Goal: Task Accomplishment & Management: Book appointment/travel/reservation

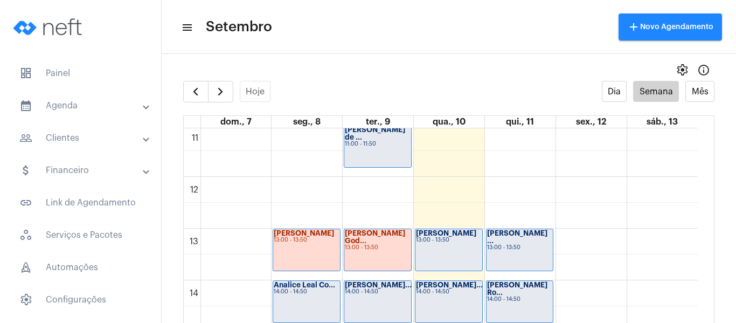
scroll to position [580, 0]
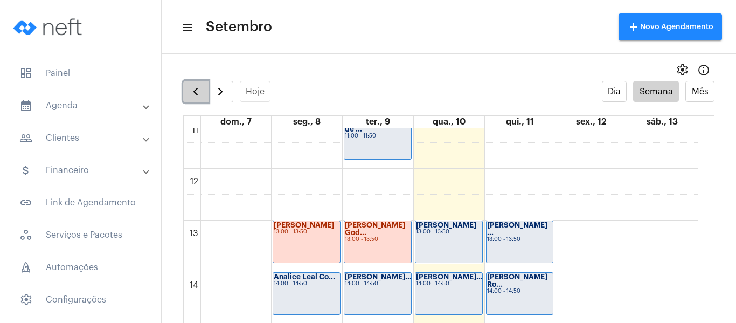
click at [195, 94] on span "button" at bounding box center [195, 91] width 13 height 13
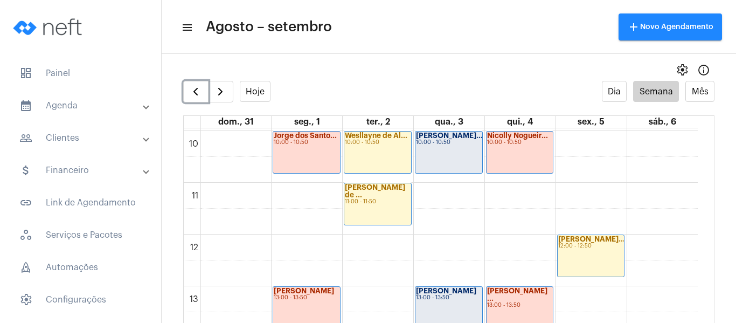
scroll to position [580, 0]
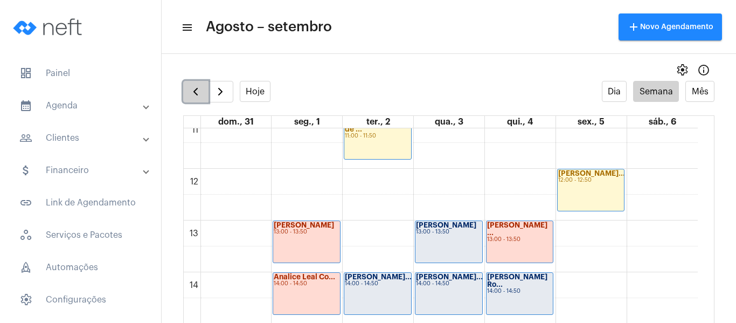
click at [206, 98] on button "button" at bounding box center [195, 92] width 25 height 22
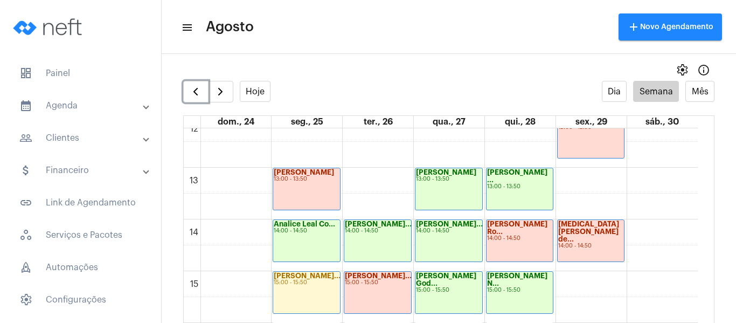
scroll to position [634, 0]
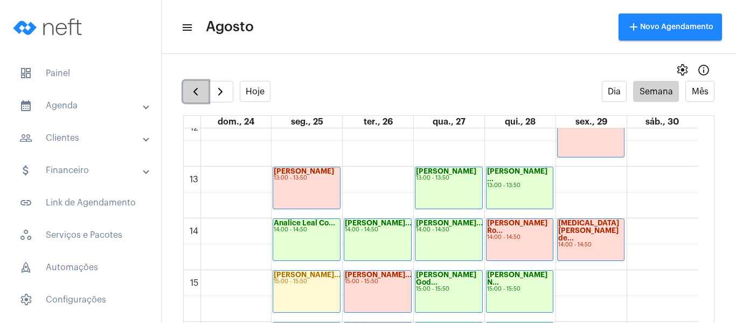
click at [196, 97] on span "button" at bounding box center [195, 91] width 13 height 13
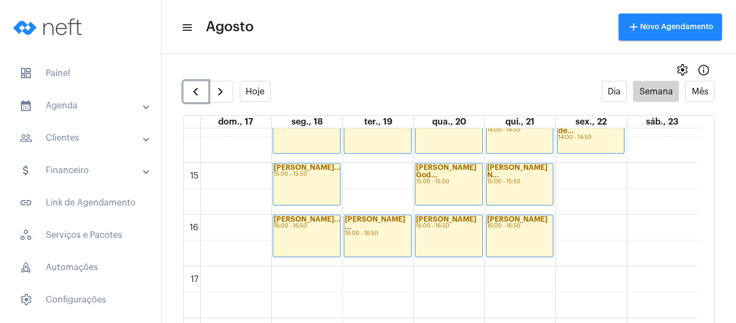
scroll to position [742, 0]
click at [194, 97] on span "button" at bounding box center [195, 91] width 13 height 13
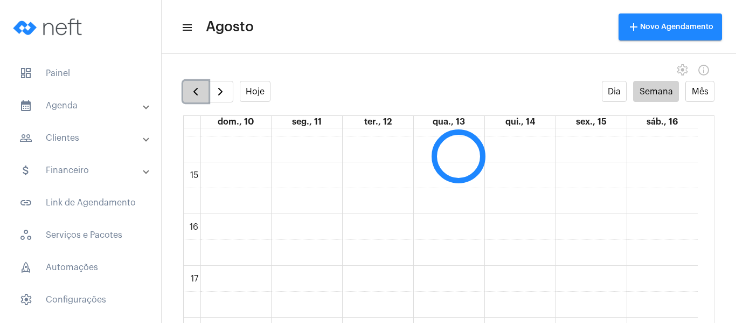
scroll to position [311, 0]
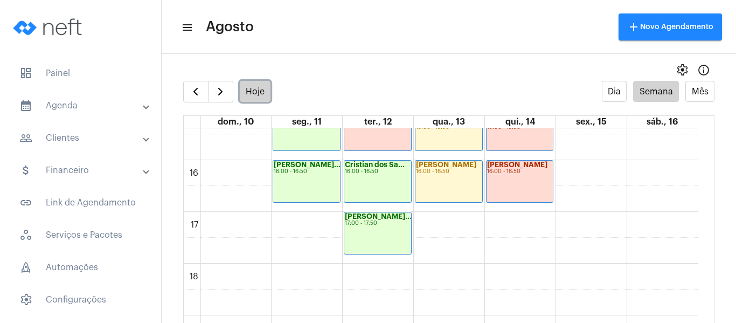
click at [260, 93] on button "Hoje" at bounding box center [255, 91] width 31 height 21
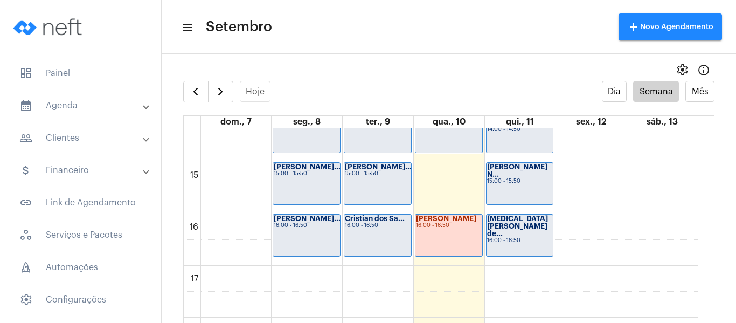
scroll to position [688, 0]
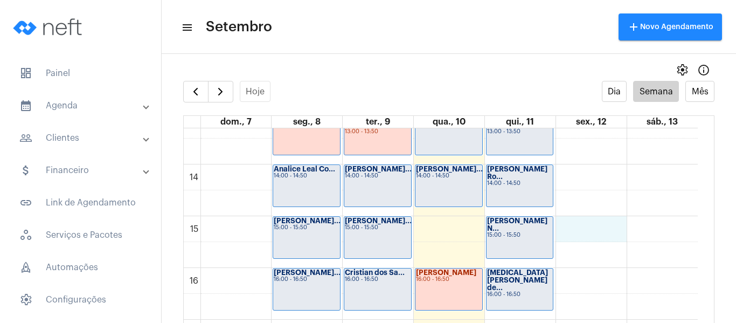
click at [583, 231] on div "00 01 02 03 04 05 06 07 08 09 10 11 12 13 14 15 16 17 18 19 20 21 22 23 Jéssica…" at bounding box center [441, 60] width 514 height 1241
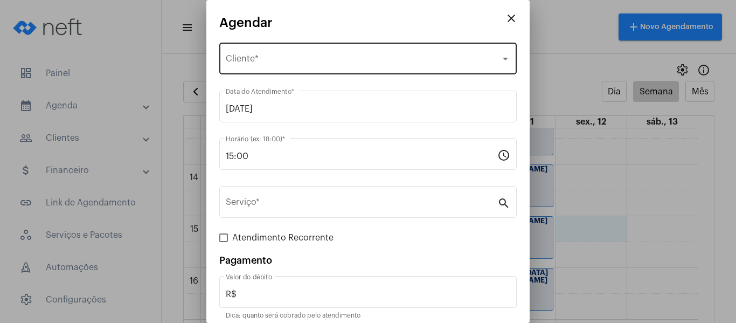
click at [314, 57] on div "Selecione o Cliente" at bounding box center [363, 61] width 275 height 10
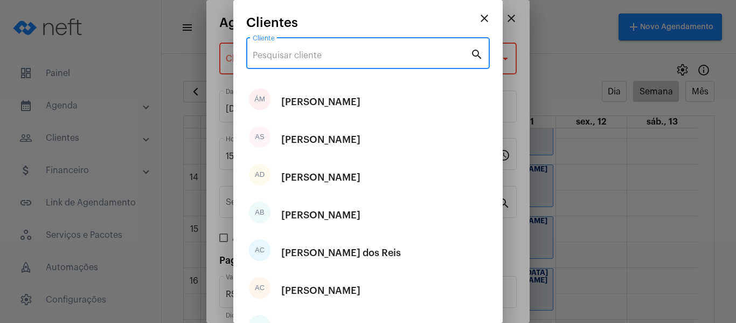
click at [300, 53] on input "Cliente" at bounding box center [362, 56] width 218 height 10
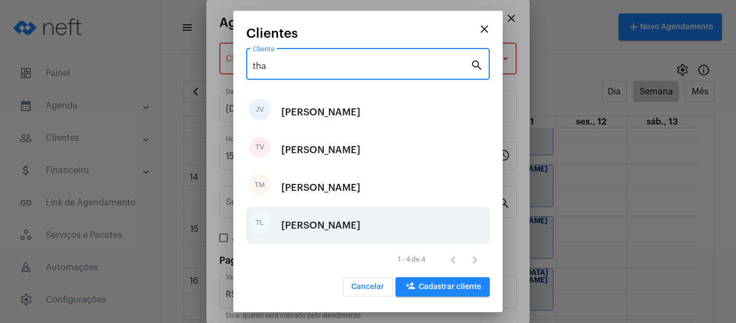
type input "tha"
click at [323, 228] on div "[PERSON_NAME]" at bounding box center [320, 225] width 79 height 32
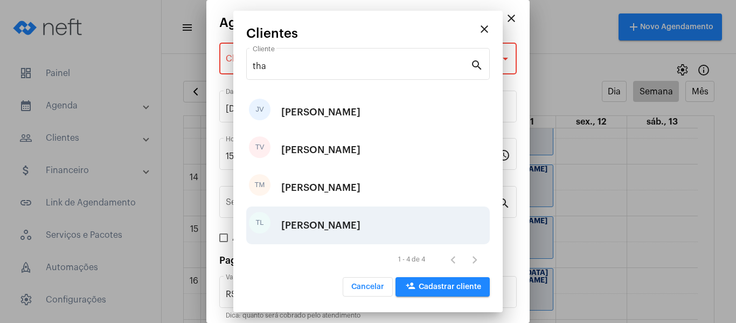
type input "R$ 0"
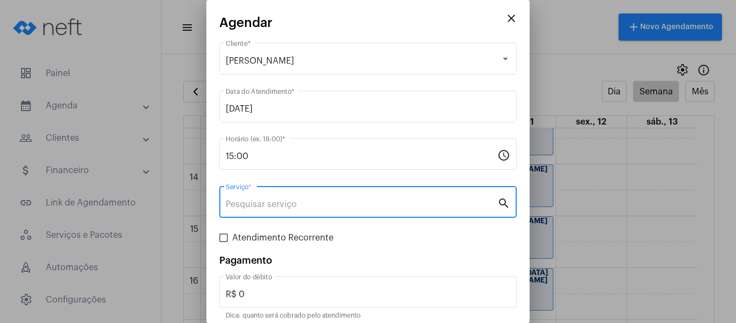
click at [297, 207] on input "Serviço *" at bounding box center [362, 204] width 272 height 10
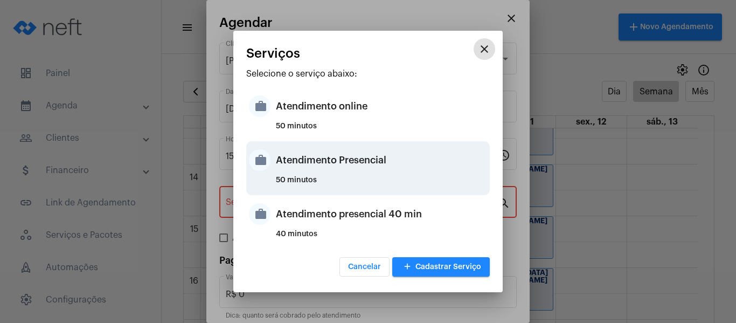
click at [308, 160] on div "Atendimento Presencial" at bounding box center [381, 160] width 211 height 32
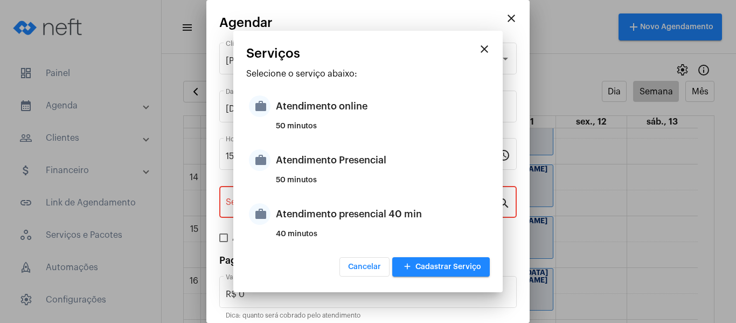
type input "Atendimento Presencial"
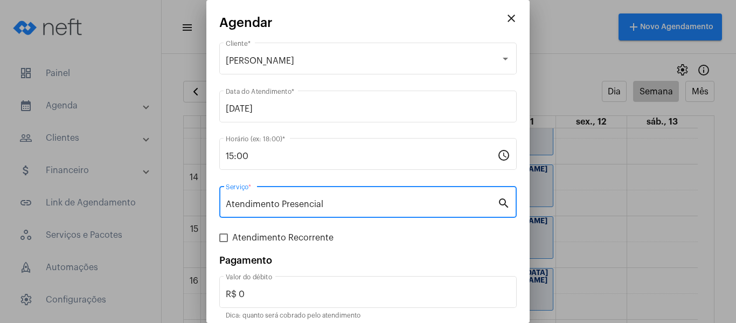
scroll to position [45, 0]
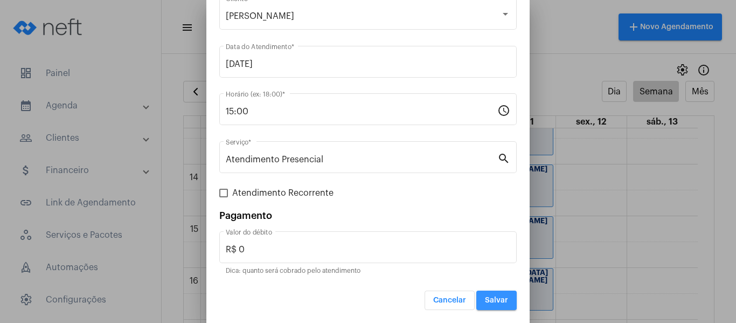
click at [485, 297] on span "Salvar" at bounding box center [496, 300] width 23 height 8
